Goal: Check status

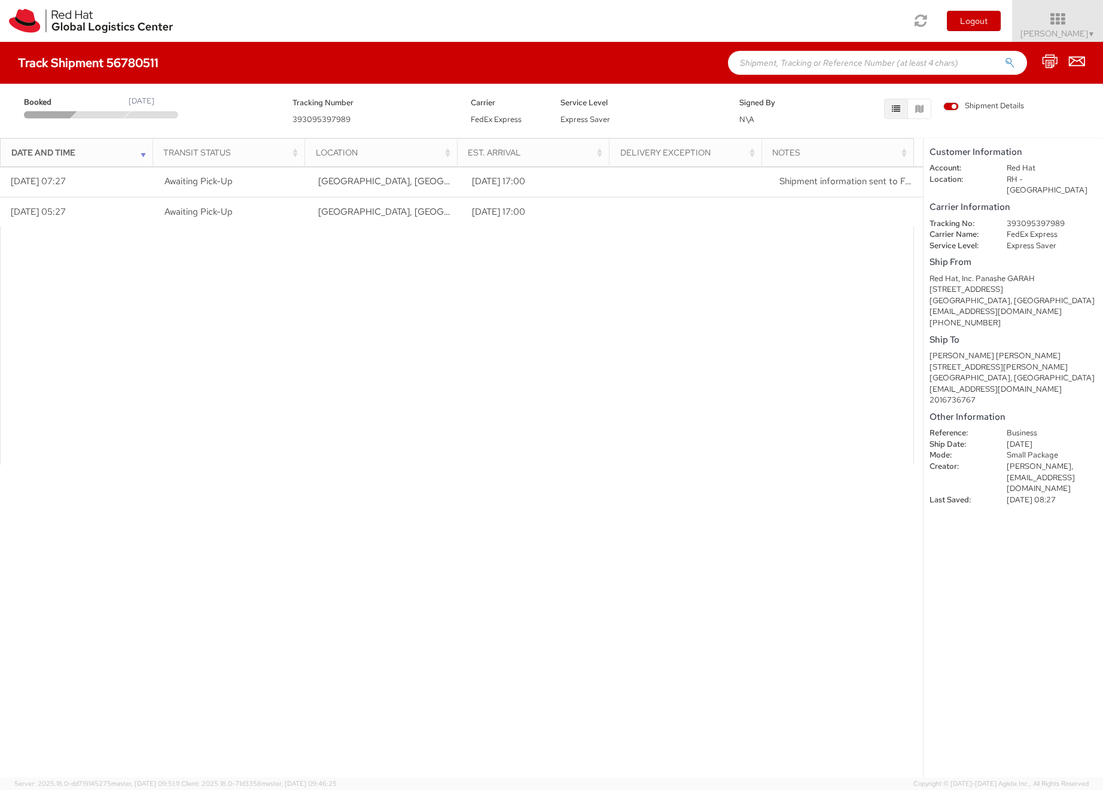
click at [691, 327] on div at bounding box center [457, 346] width 914 height 238
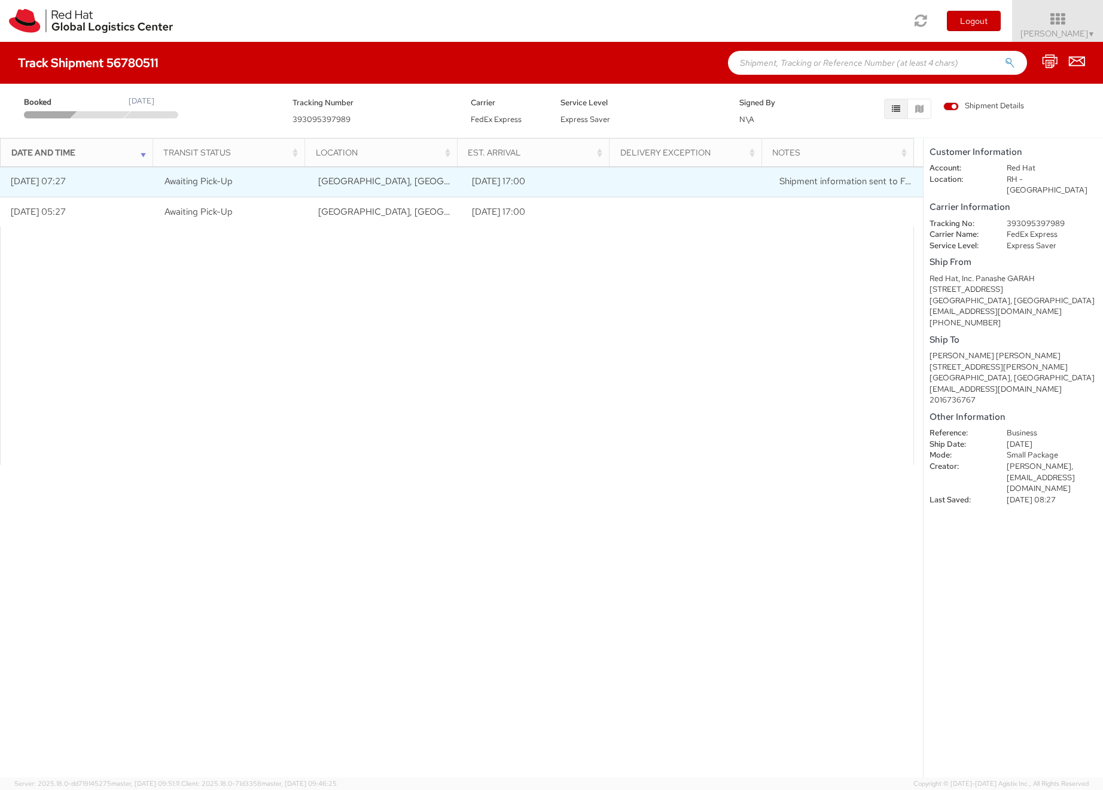
click at [354, 187] on span "[GEOGRAPHIC_DATA], [GEOGRAPHIC_DATA], [GEOGRAPHIC_DATA]" at bounding box center [460, 181] width 284 height 12
click at [36, 184] on td "[DATE] 07:27" at bounding box center [77, 182] width 154 height 30
